Goal: Information Seeking & Learning: Learn about a topic

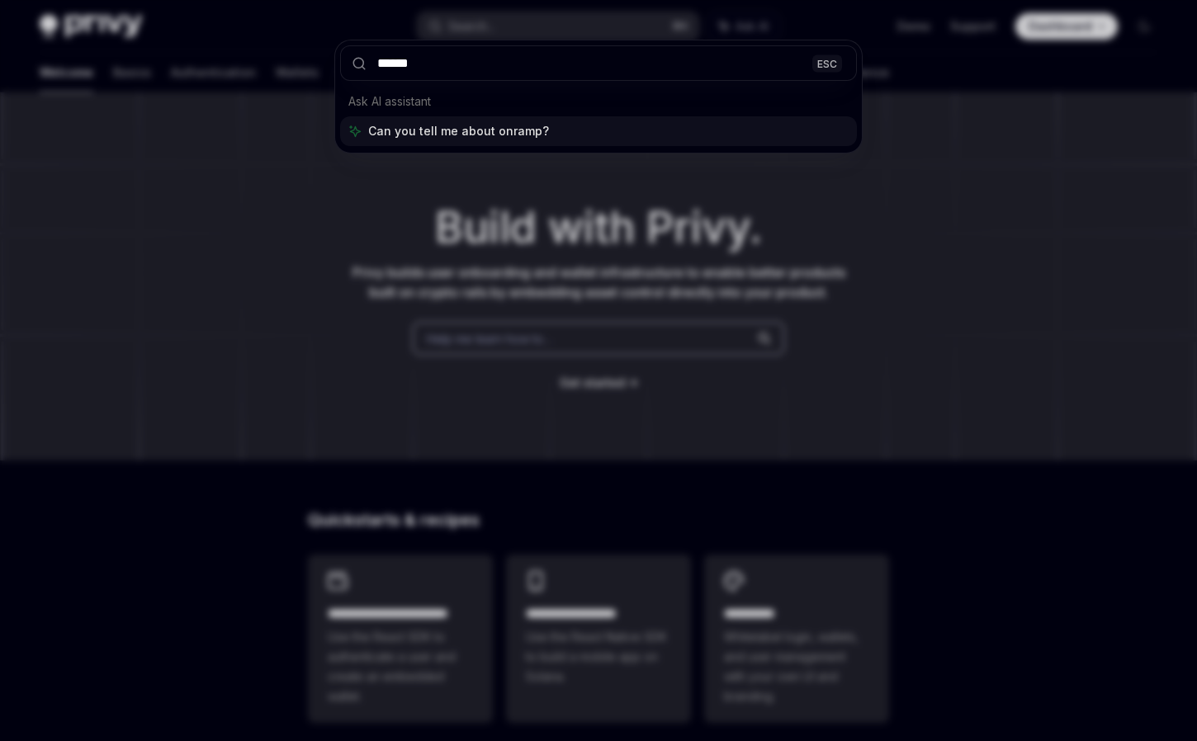
type input "******"
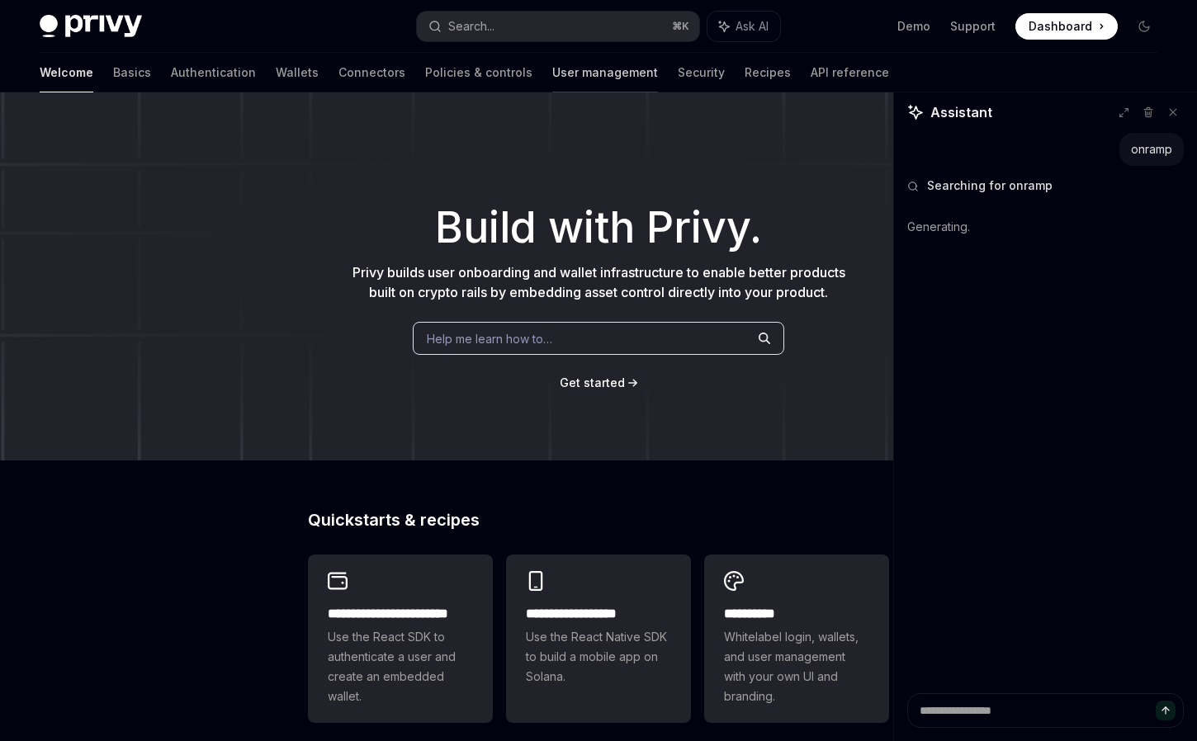
type textarea "*"
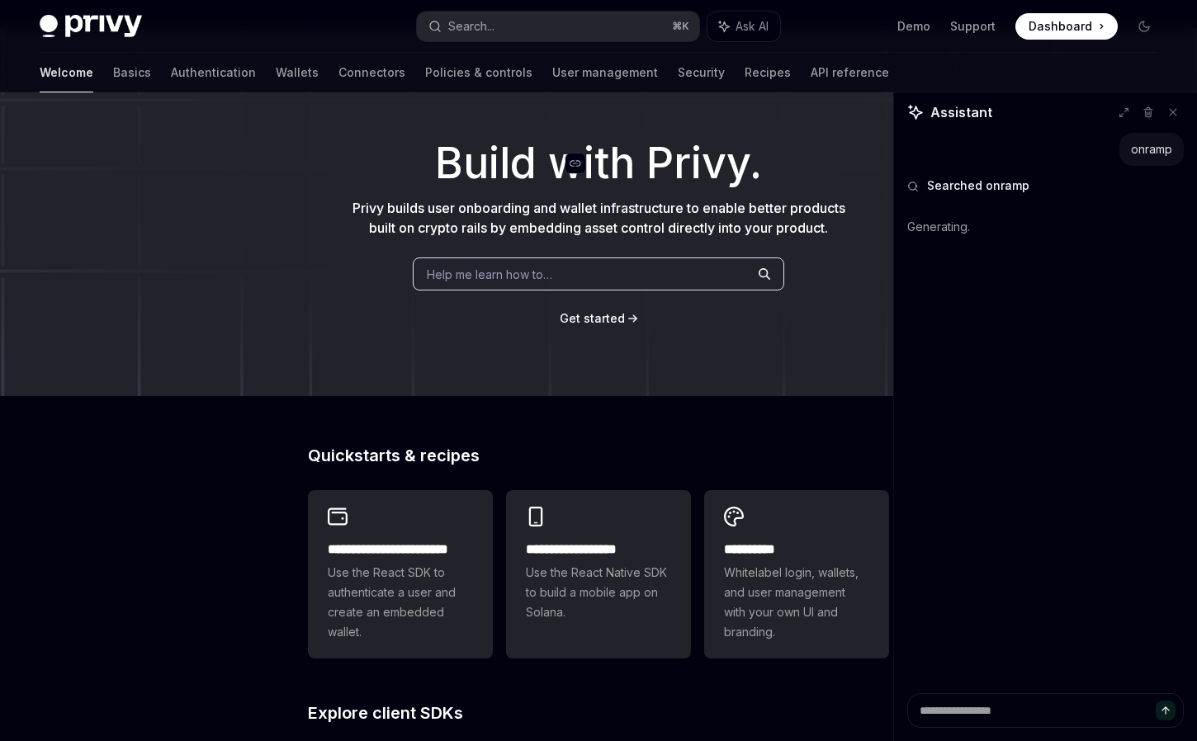
scroll to position [76, 0]
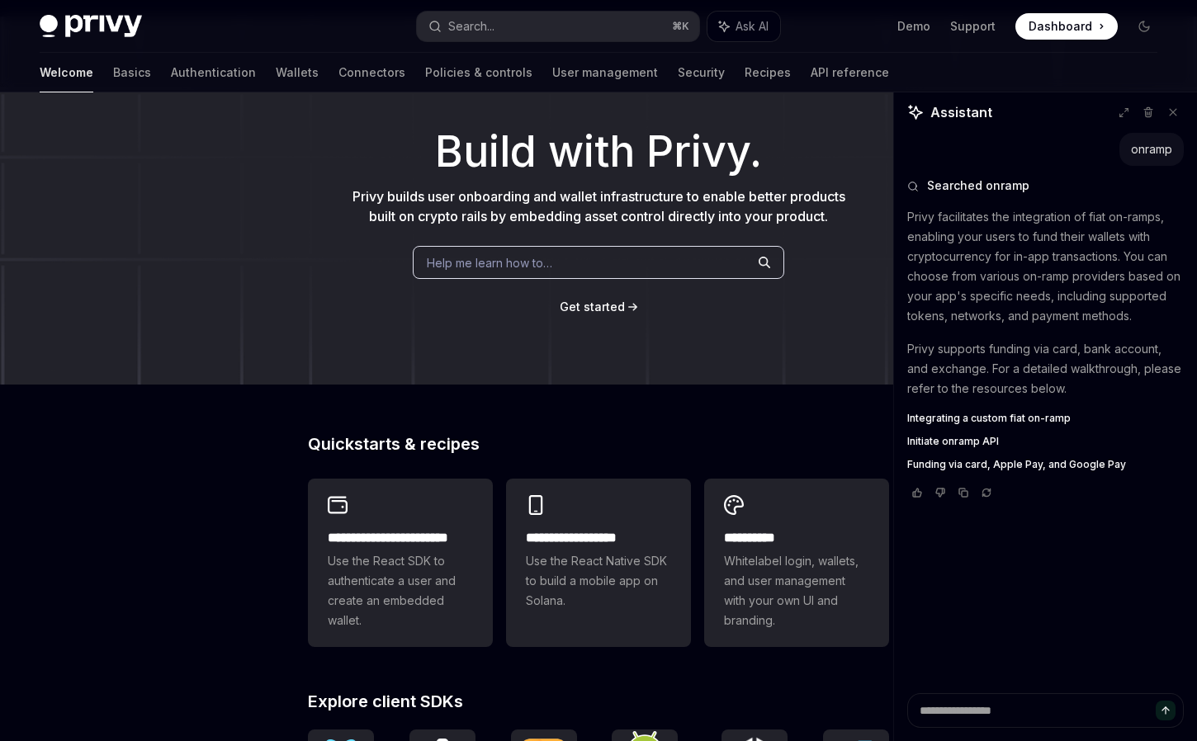
click at [1040, 413] on span "Integrating a custom fiat on-ramp" at bounding box center [988, 418] width 163 height 13
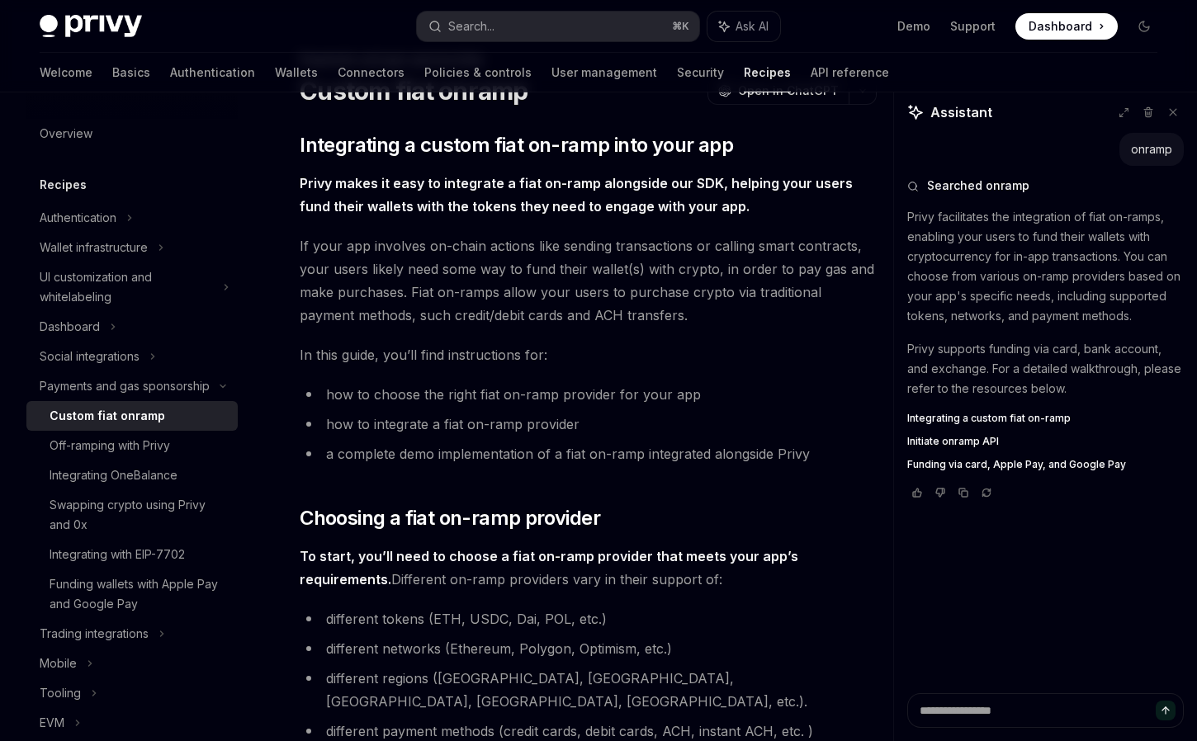
click at [988, 437] on span "Initiate onramp API" at bounding box center [953, 441] width 92 height 13
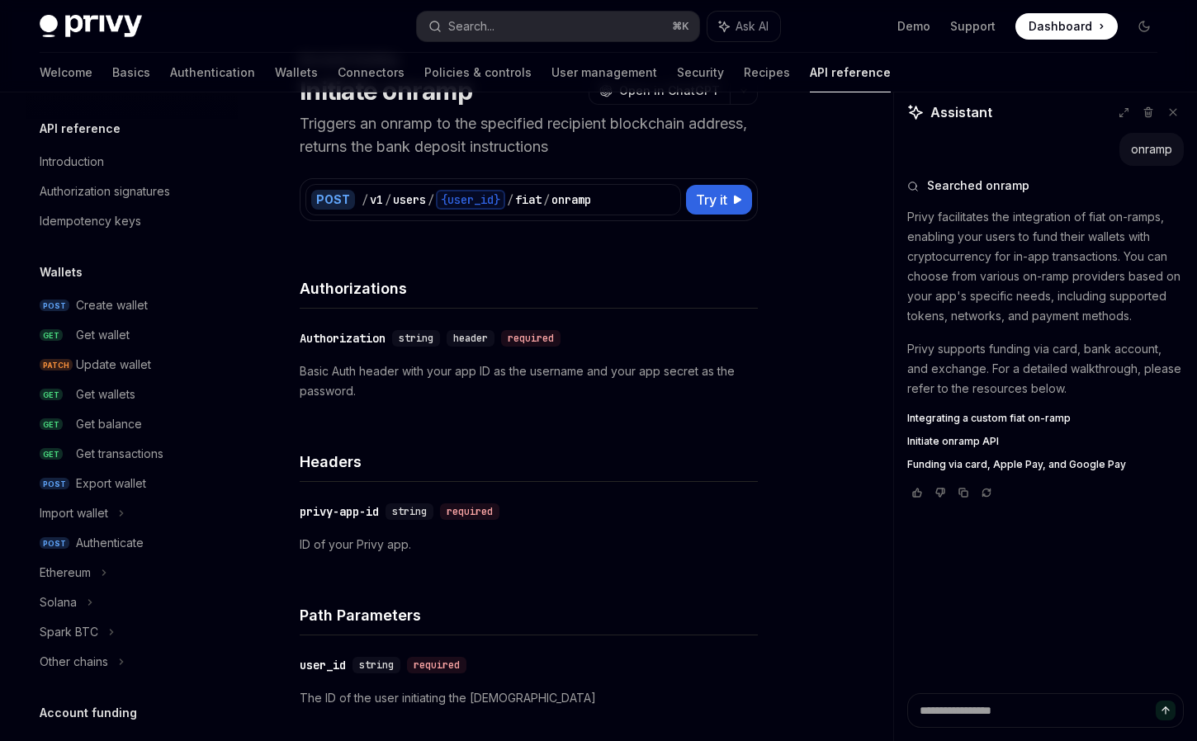
scroll to position [488, 0]
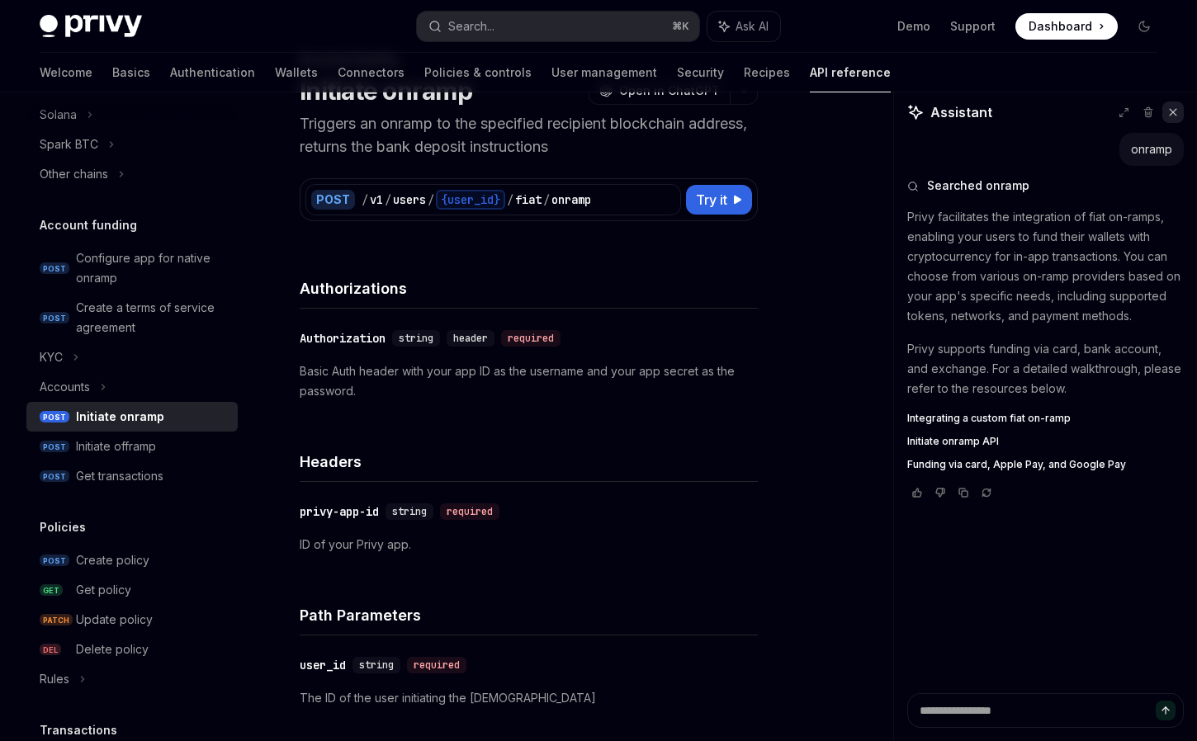
click at [1178, 117] on icon at bounding box center [1173, 112] width 12 height 12
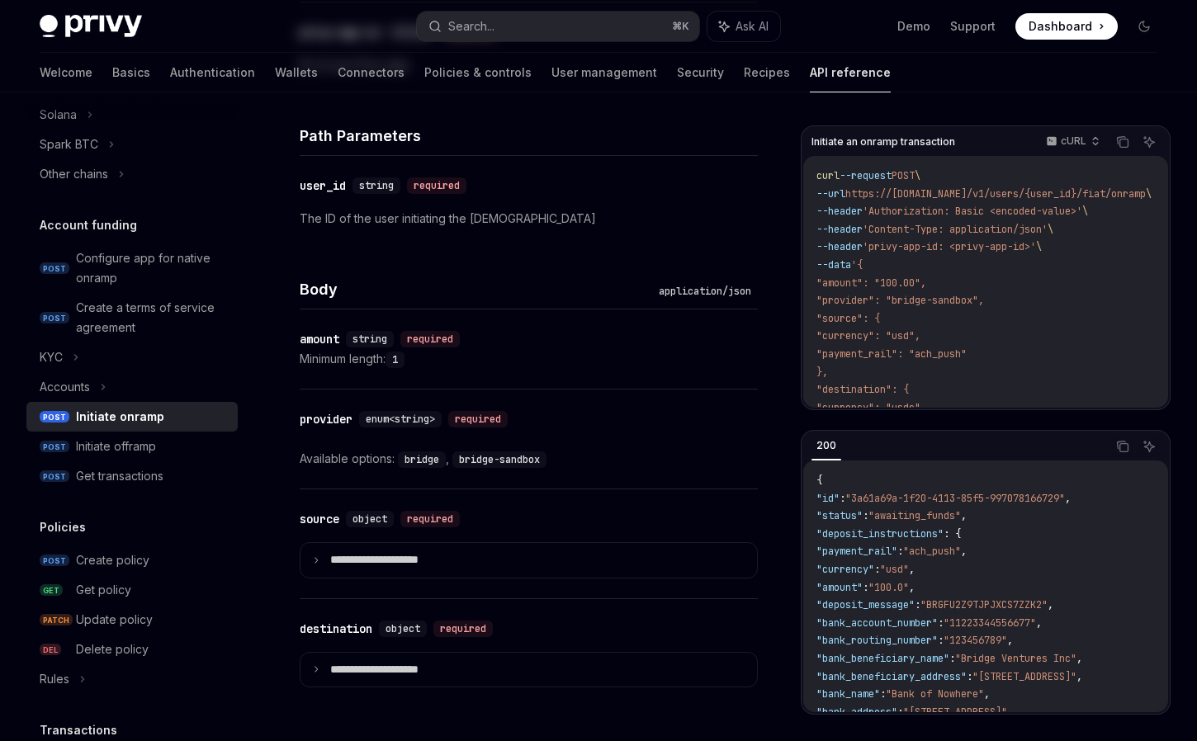
scroll to position [0, 0]
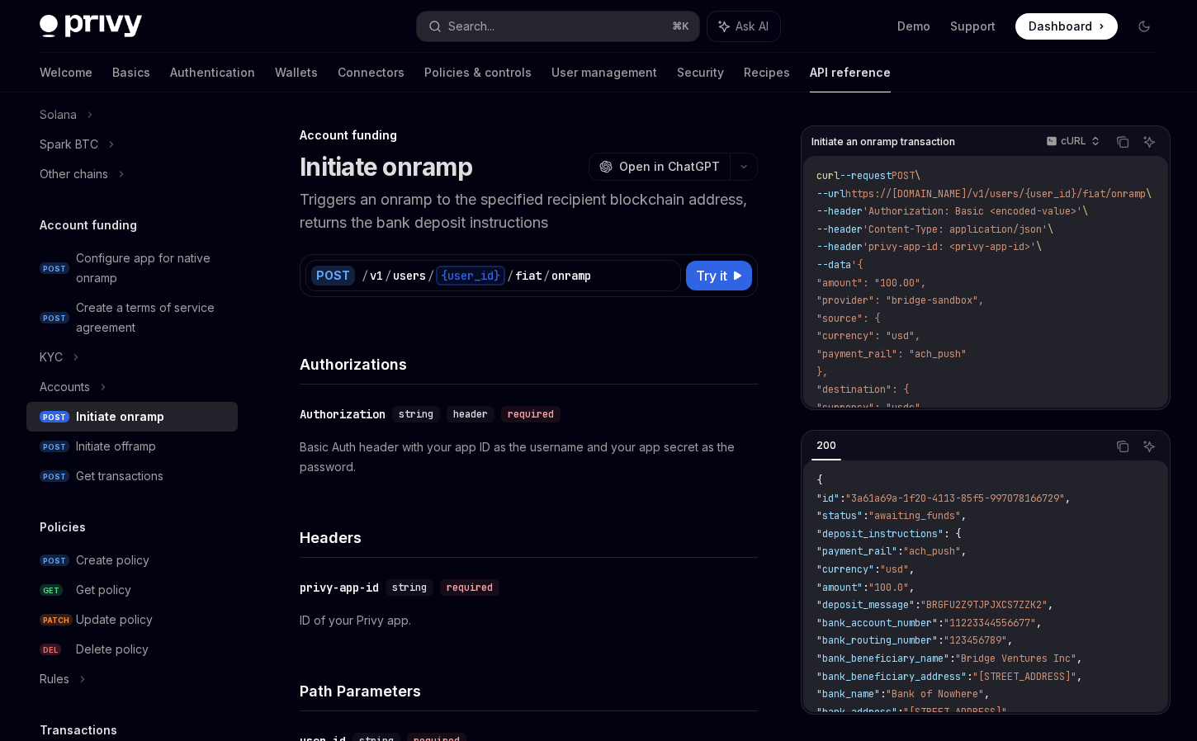
click at [112, 26] on img at bounding box center [91, 26] width 102 height 23
type textarea "*"
